Goal: Task Accomplishment & Management: Use online tool/utility

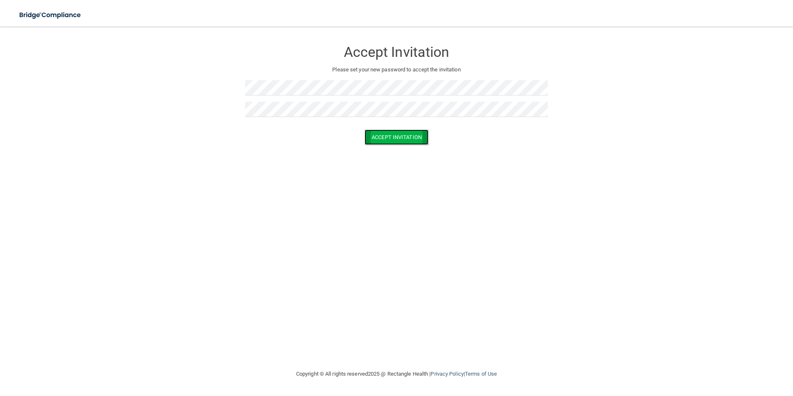
click at [373, 141] on button "Accept Invitation" at bounding box center [397, 136] width 64 height 15
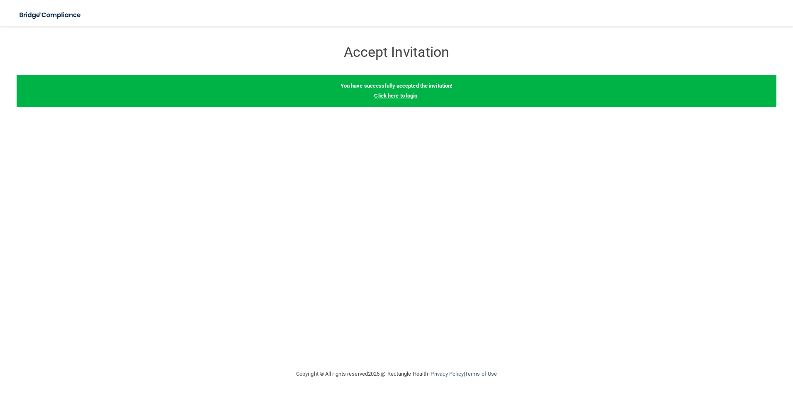
click at [403, 94] on link "Click here to login" at bounding box center [395, 96] width 43 height 6
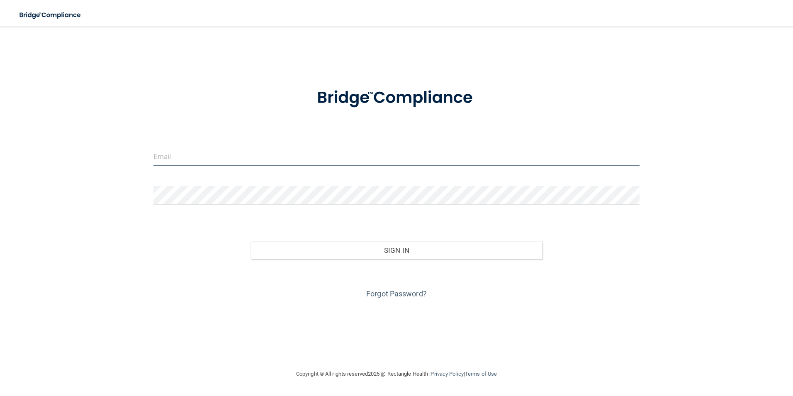
click at [189, 154] on input "email" at bounding box center [396, 156] width 487 height 19
type input "[EMAIL_ADDRESS][DOMAIN_NAME]"
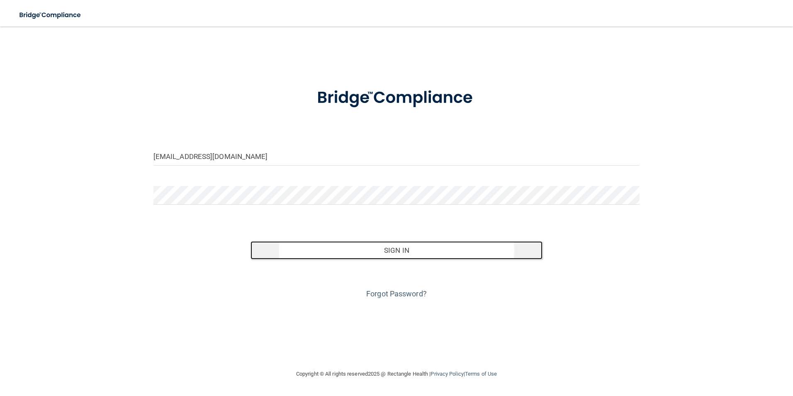
click at [338, 248] on button "Sign In" at bounding box center [397, 250] width 292 height 18
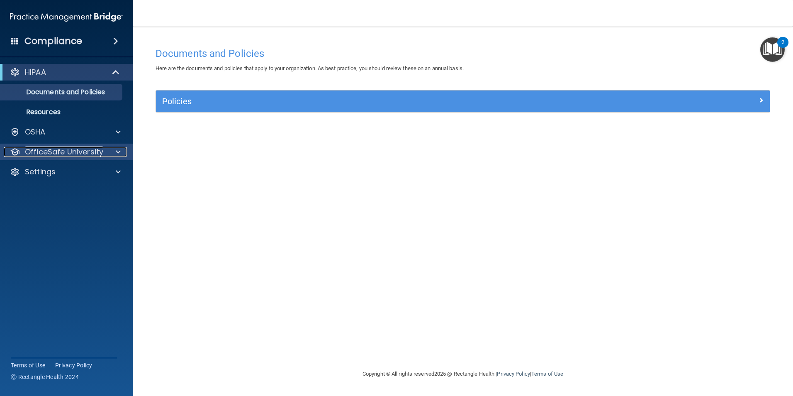
click at [111, 154] on div at bounding box center [117, 152] width 21 height 10
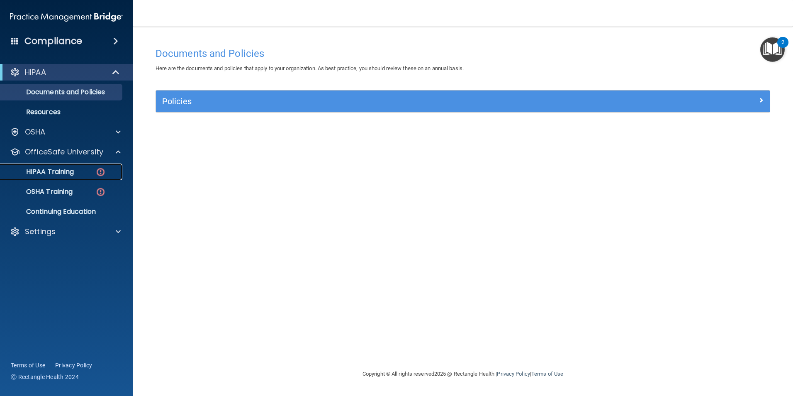
click at [67, 172] on p "HIPAA Training" at bounding box center [39, 172] width 68 height 8
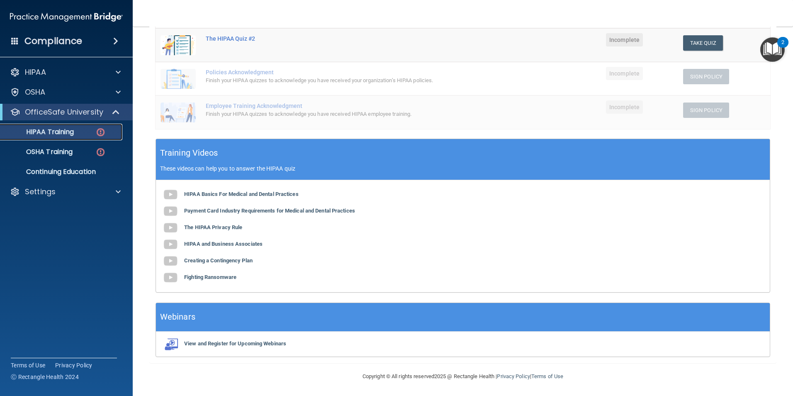
scroll to position [185, 0]
click at [64, 153] on p "OSHA Training" at bounding box center [38, 152] width 67 height 8
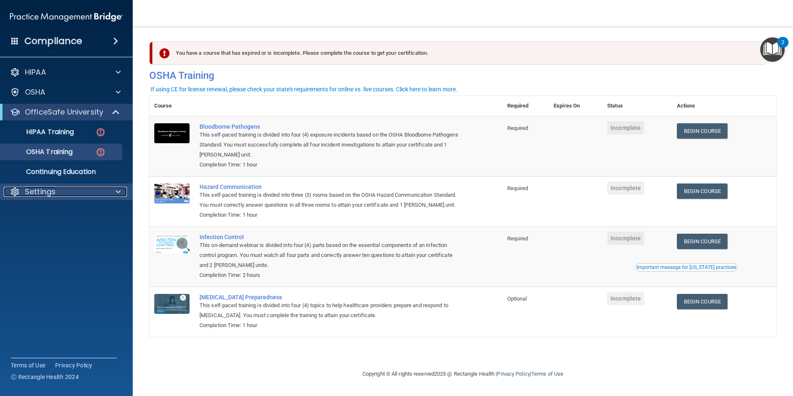
click at [71, 190] on div "Settings" at bounding box center [55, 192] width 103 height 10
click at [78, 275] on accordion "HIPAA Documents and Policies Report an Incident Business Associates Emergency P…" at bounding box center [66, 175] width 133 height 228
